Goal: Transaction & Acquisition: Purchase product/service

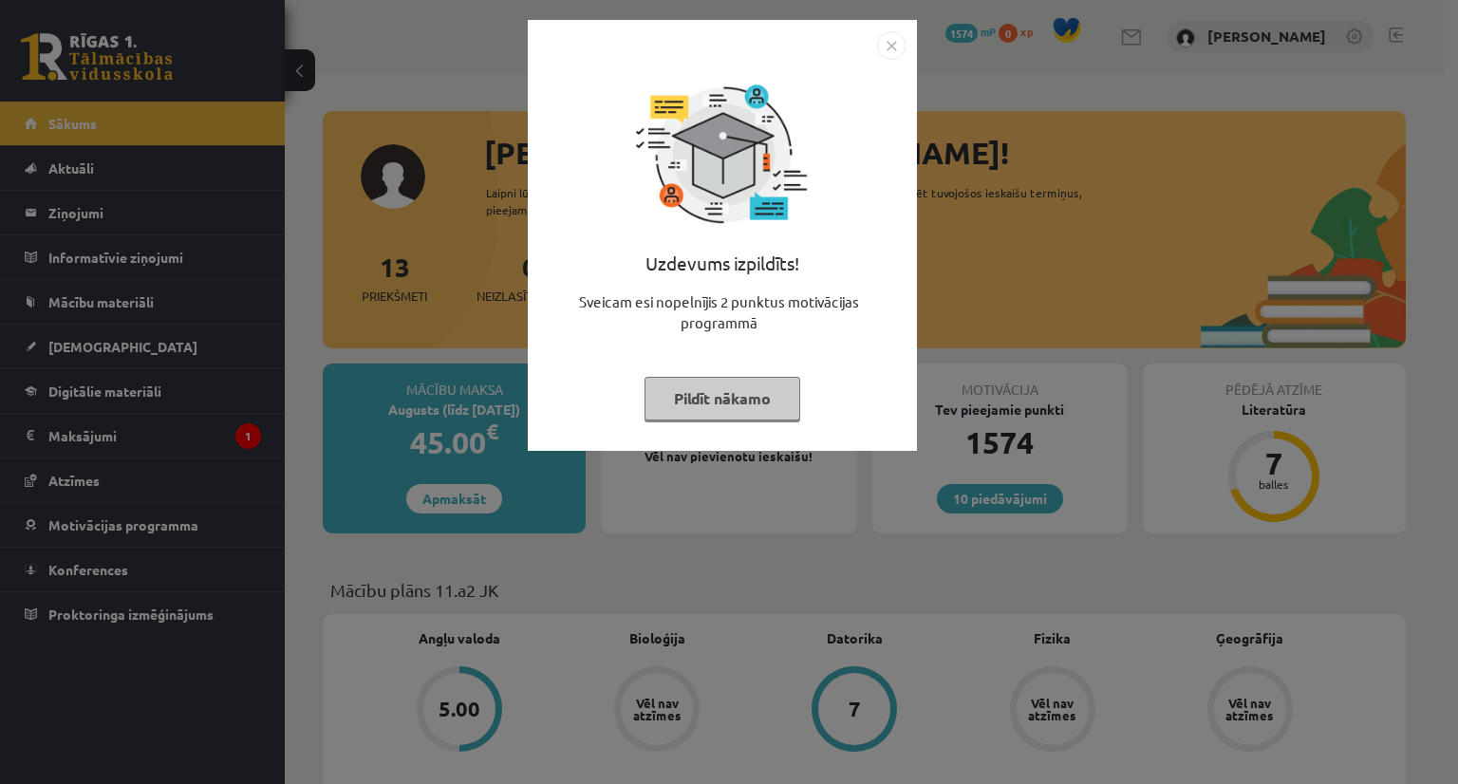
click at [888, 53] on img "Close" at bounding box center [891, 45] width 28 height 28
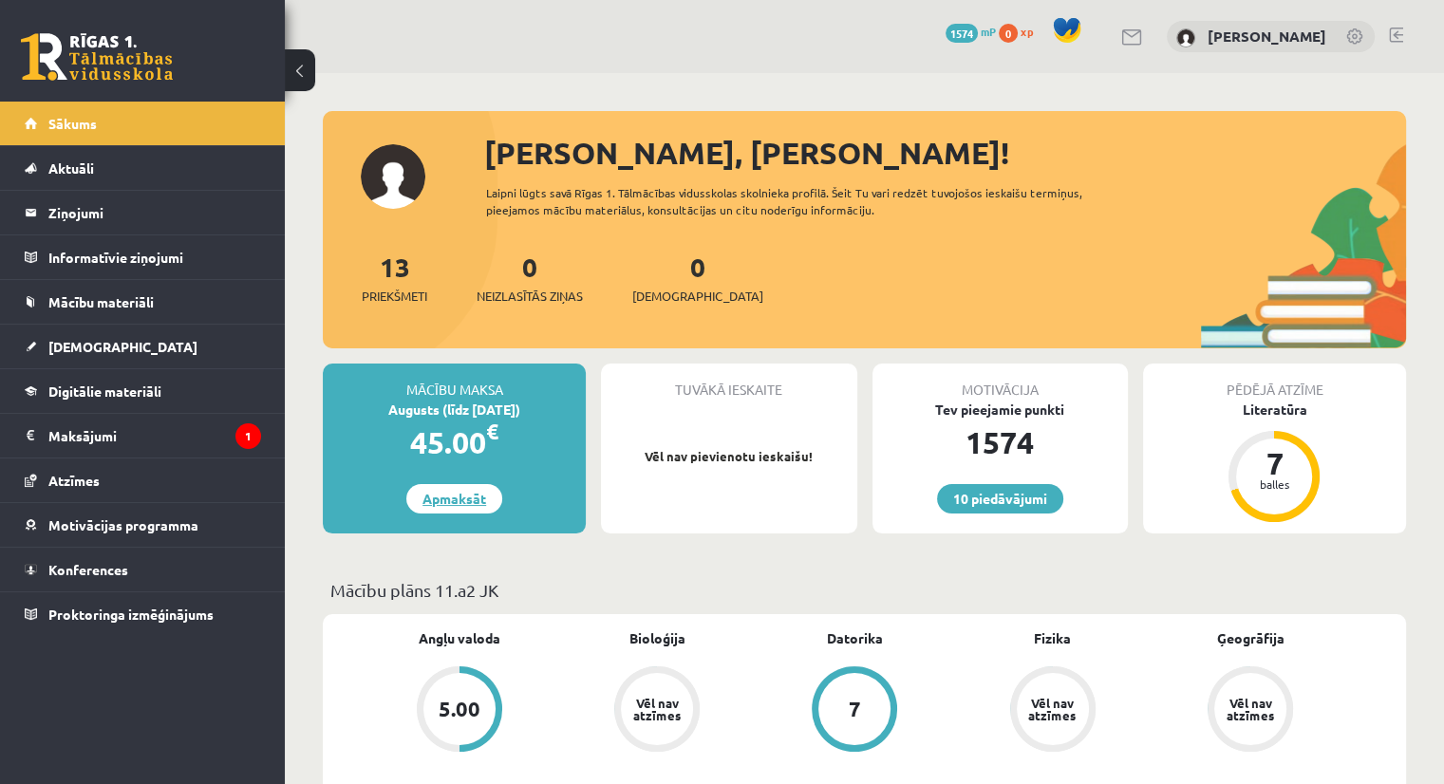
click at [444, 498] on link "Apmaksāt" at bounding box center [454, 498] width 96 height 29
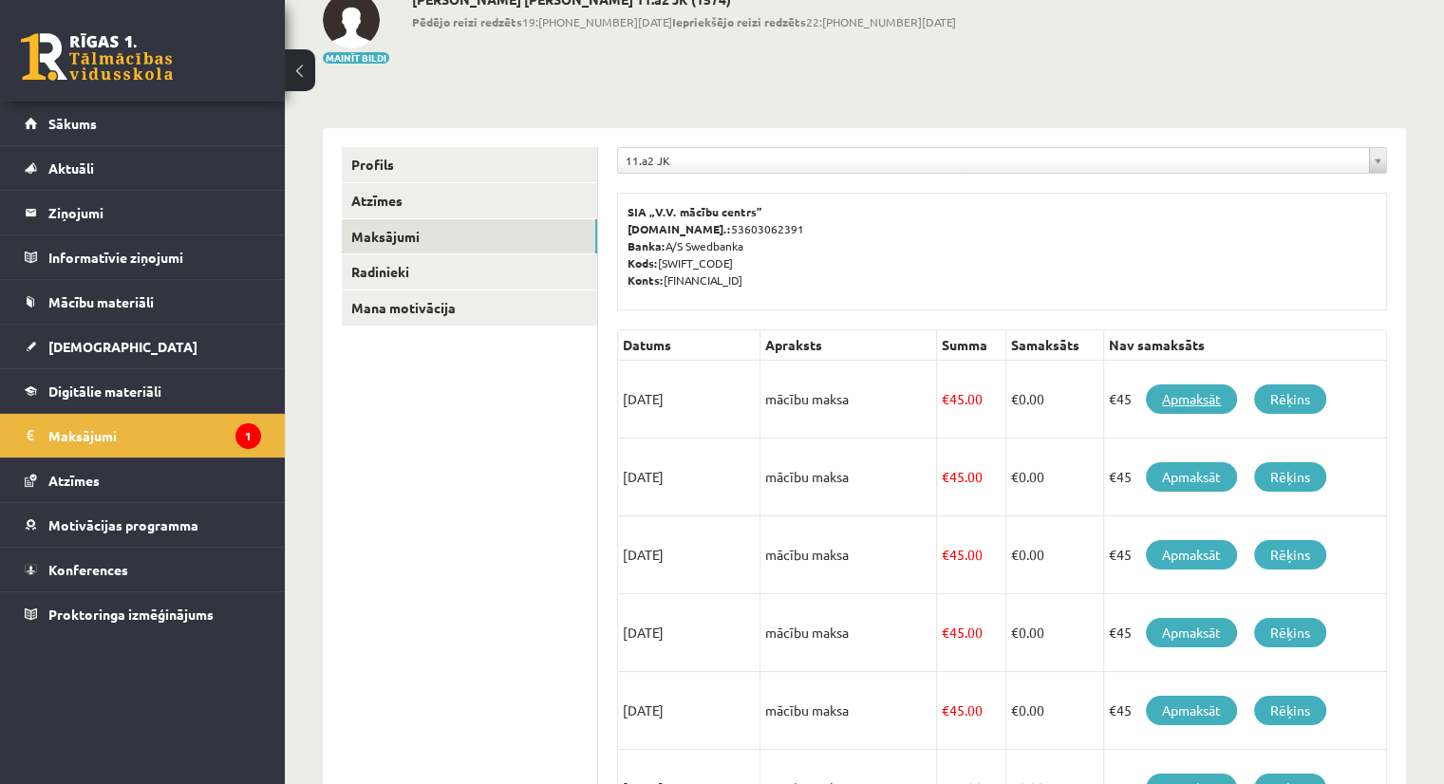
scroll to position [119, 0]
click at [1215, 392] on link "Apmaksāt" at bounding box center [1191, 399] width 91 height 29
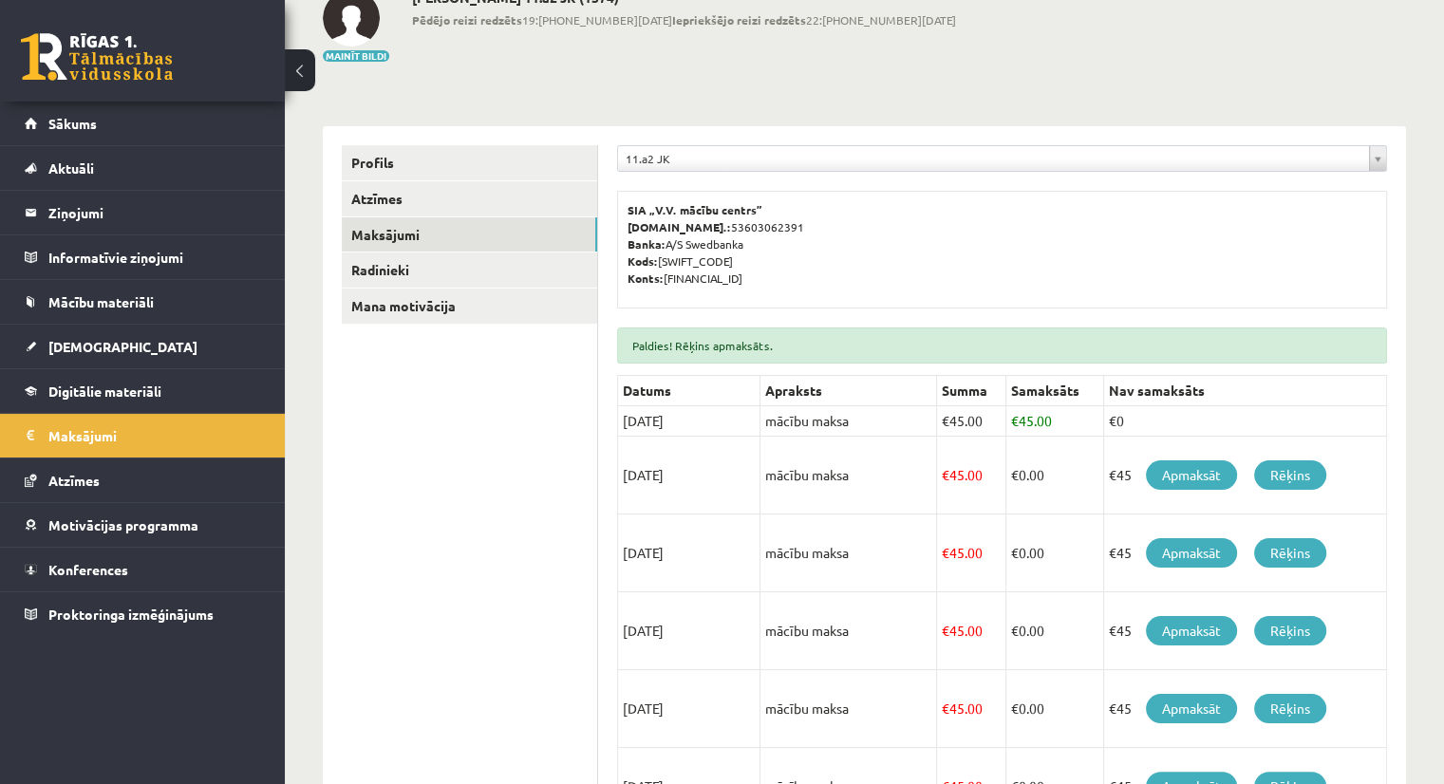
scroll to position [171, 0]
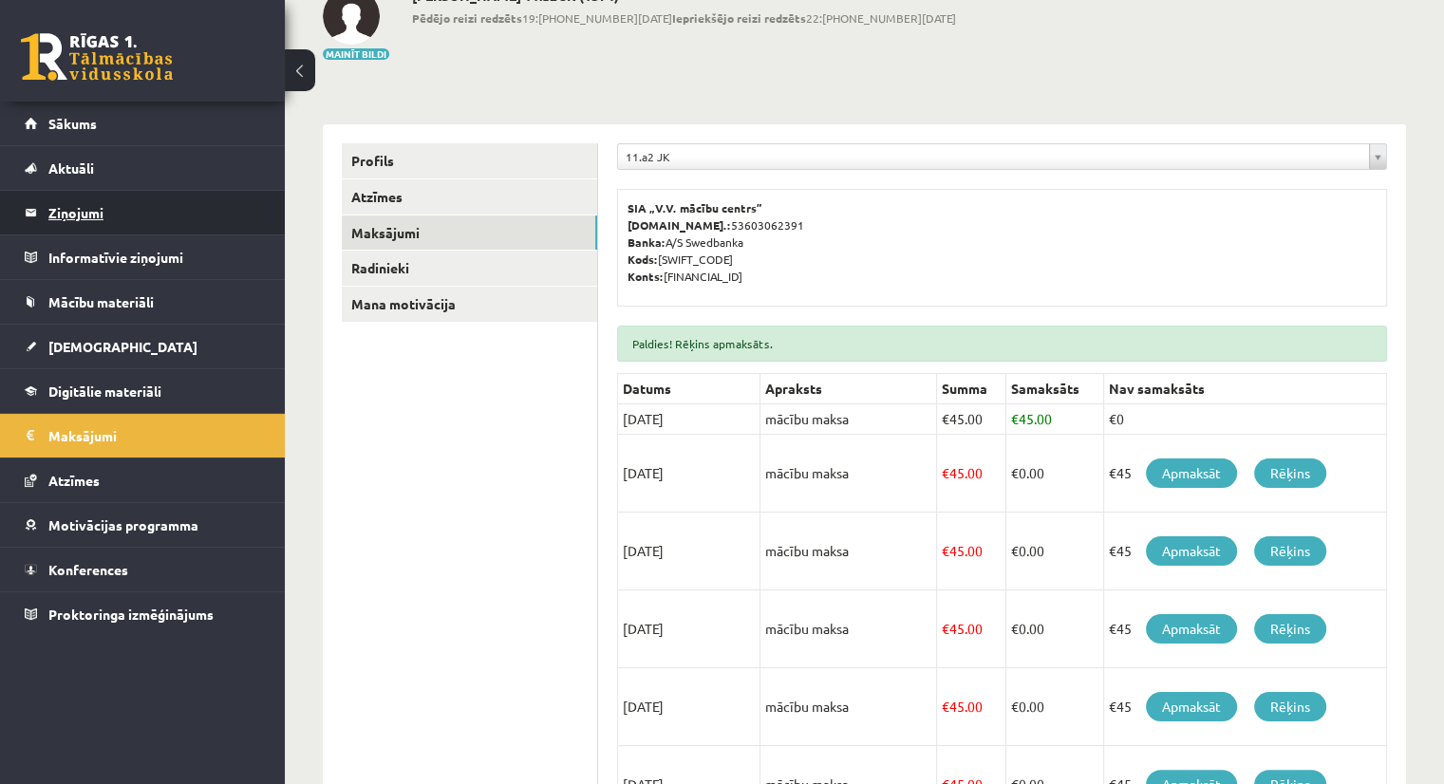
click at [101, 192] on legend "Ziņojumi 0" at bounding box center [154, 213] width 213 height 44
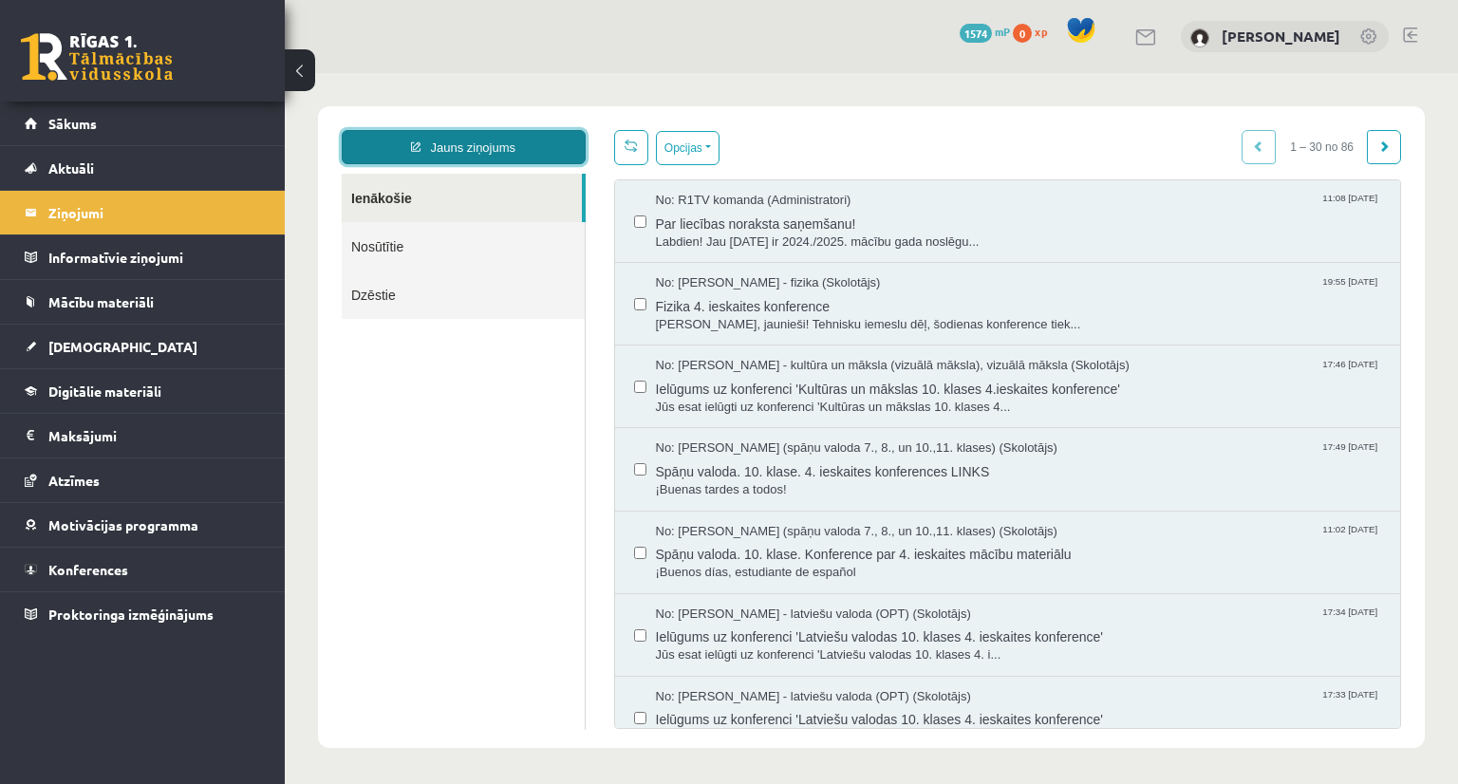
click at [465, 139] on link "Jauns ziņojums" at bounding box center [464, 147] width 244 height 34
